Goal: Information Seeking & Learning: Check status

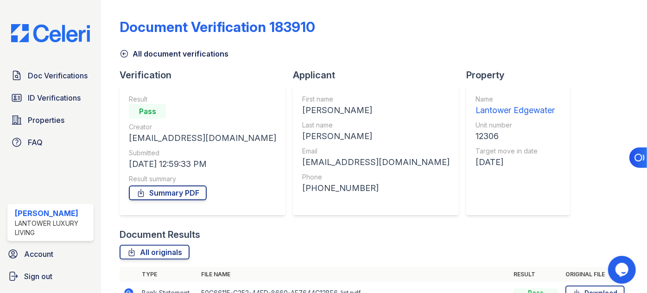
scroll to position [147, 0]
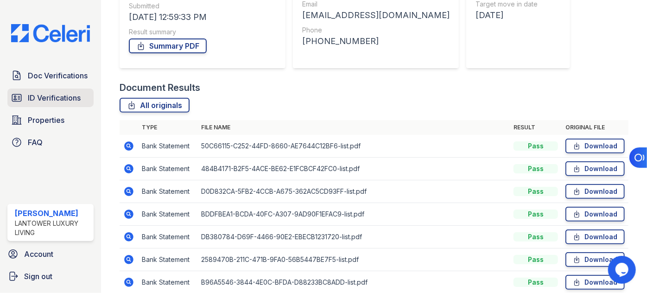
click at [51, 92] on span "ID Verifications" at bounding box center [54, 97] width 53 height 11
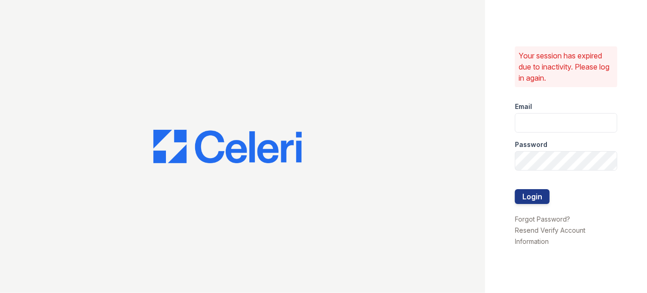
type input "pmateranorozco@lantowerliving.com"
click at [535, 192] on button "Login" at bounding box center [532, 196] width 35 height 15
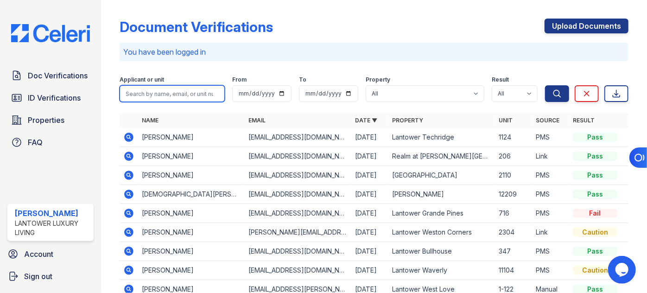
click at [168, 96] on input "search" at bounding box center [172, 93] width 105 height 17
type input "derik"
click at [545, 85] on button "Search" at bounding box center [557, 93] width 24 height 17
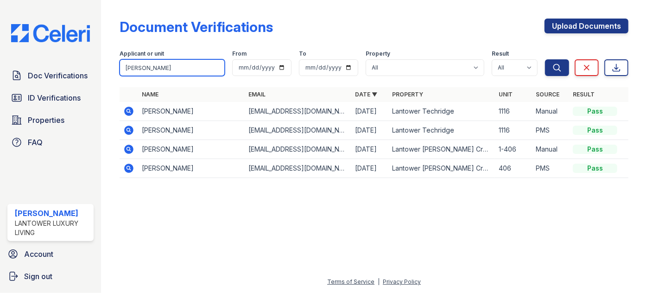
drag, startPoint x: 159, startPoint y: 62, endPoint x: 111, endPoint y: 76, distance: 50.1
click at [112, 76] on div "Document Verifications Upload Documents Filter Applicant or unit derik From To …" at bounding box center [374, 146] width 546 height 293
type input "[PERSON_NAME]"
click at [545, 59] on button "Search" at bounding box center [557, 67] width 24 height 17
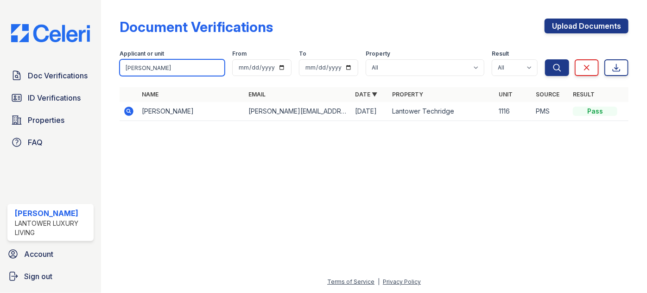
click at [197, 76] on form "Applicant or unit jacobo From To Property All Lantower Ambrosio Lantower Asturi…" at bounding box center [374, 61] width 509 height 37
drag, startPoint x: 168, startPoint y: 69, endPoint x: 169, endPoint y: 74, distance: 5.3
click at [170, 72] on input "[PERSON_NAME]" at bounding box center [172, 67] width 105 height 17
click at [133, 111] on icon at bounding box center [128, 111] width 11 height 11
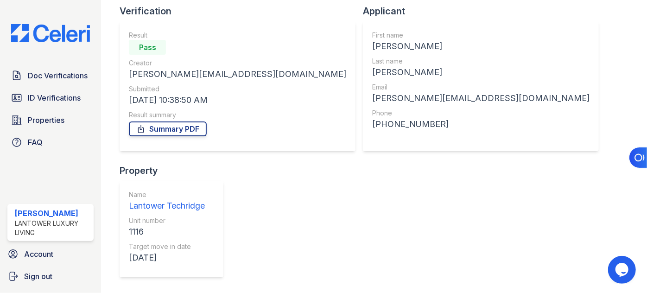
scroll to position [97, 0]
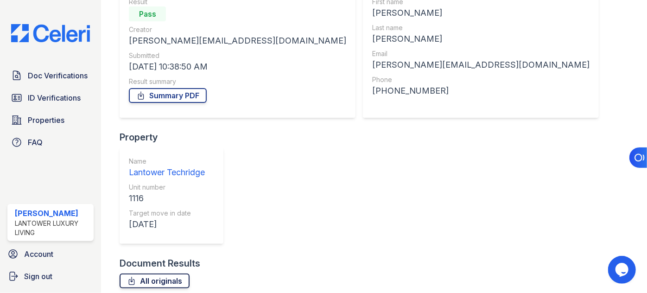
click at [135, 276] on icon at bounding box center [131, 280] width 9 height 9
click at [48, 97] on span "ID Verifications" at bounding box center [54, 97] width 53 height 11
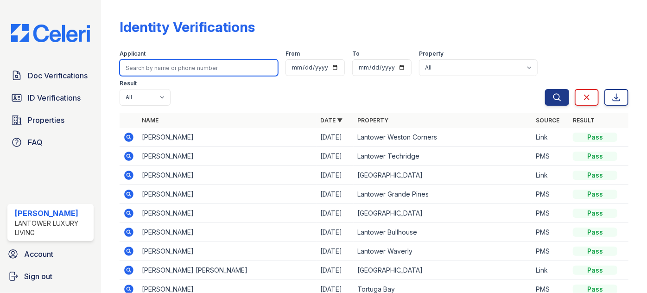
drag, startPoint x: 163, startPoint y: 71, endPoint x: 159, endPoint y: 61, distance: 11.0
click at [163, 71] on input "search" at bounding box center [199, 67] width 158 height 17
type input "[PERSON_NAME]"
click at [545, 89] on button "Search" at bounding box center [557, 97] width 24 height 17
